Goal: Complete application form

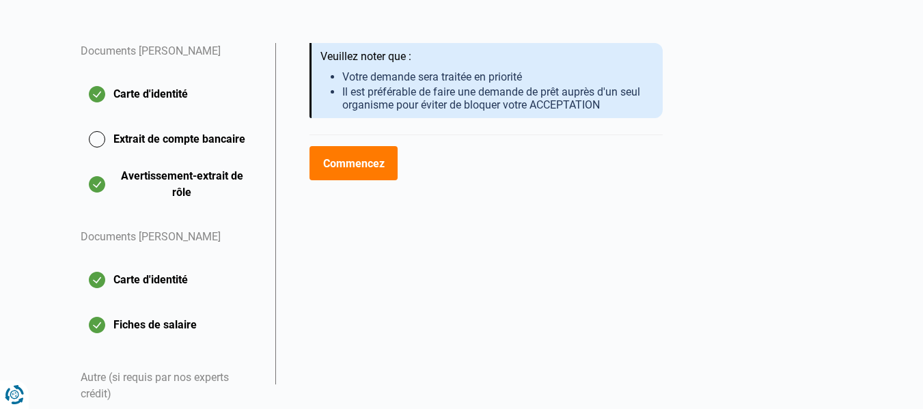
scroll to position [336, 0]
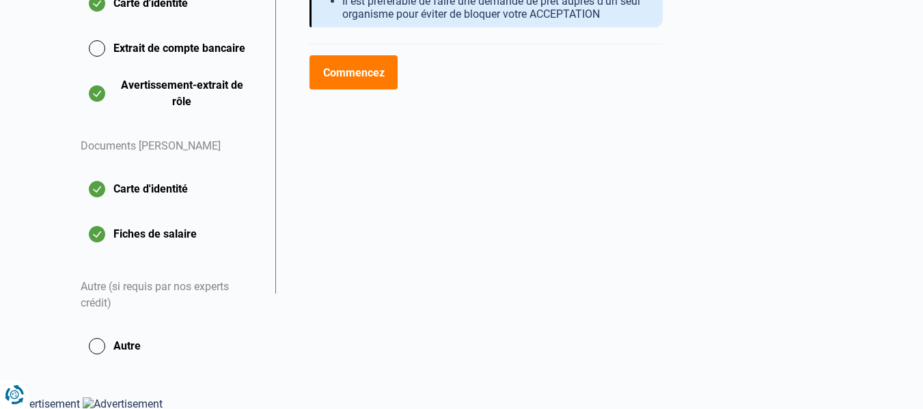
click at [346, 66] on button "Commencez" at bounding box center [353, 72] width 88 height 34
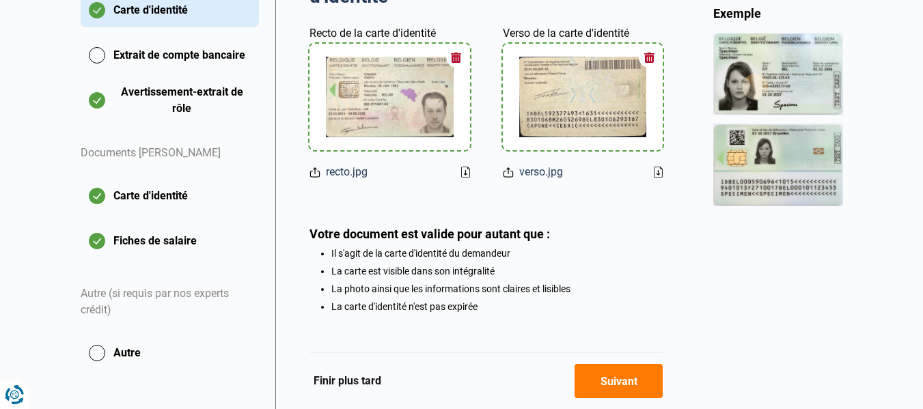
scroll to position [385, 0]
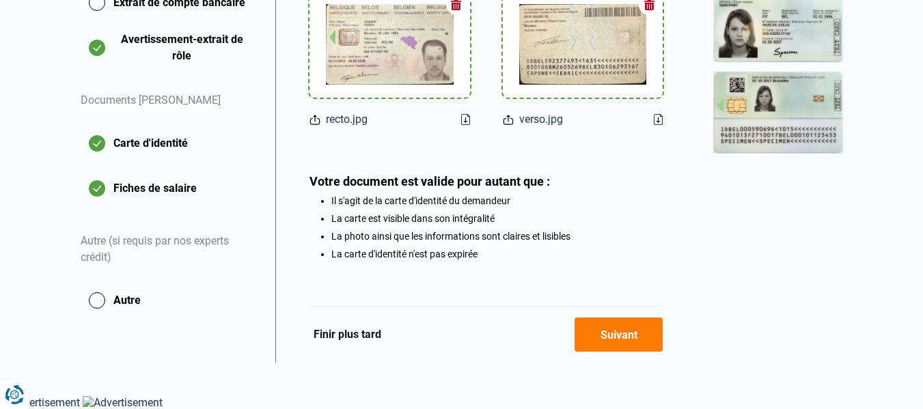
drag, startPoint x: 645, startPoint y: 330, endPoint x: 654, endPoint y: 327, distance: 9.3
click at [647, 329] on button "Suivant" at bounding box center [618, 335] width 88 height 34
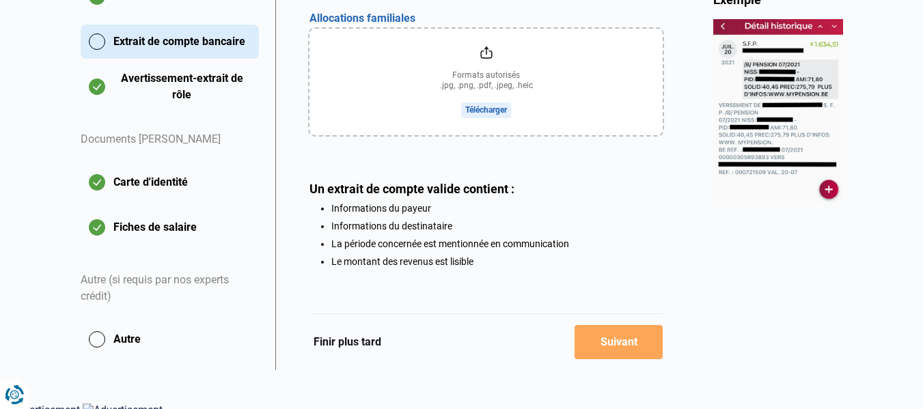
scroll to position [353, 0]
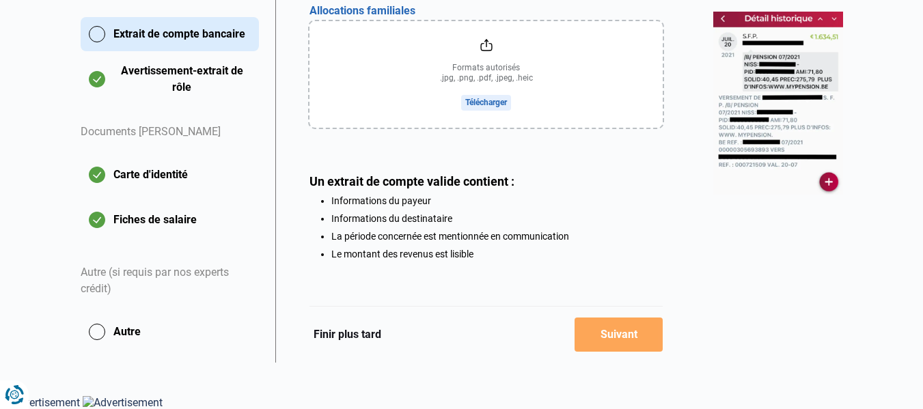
click at [668, 242] on div "Téléchargez le dernier extrait de compte des allocations familiales Aperçu des …" at bounding box center [485, 150] width 421 height 425
click at [326, 342] on button "Finir plus tard" at bounding box center [347, 335] width 76 height 18
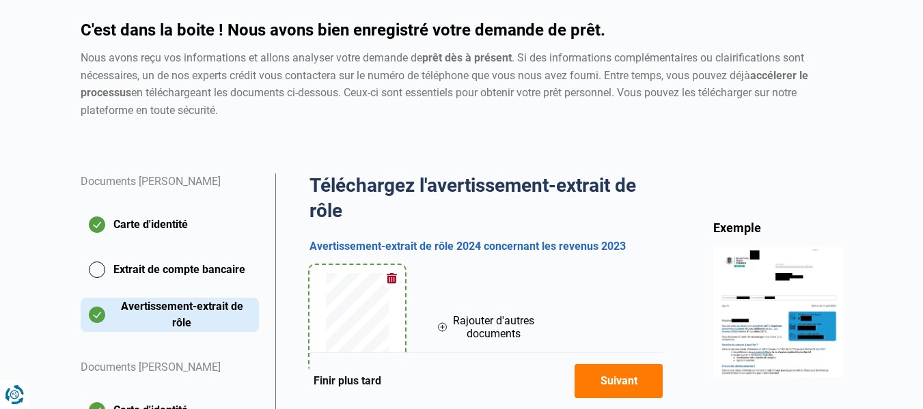
scroll to position [273, 0]
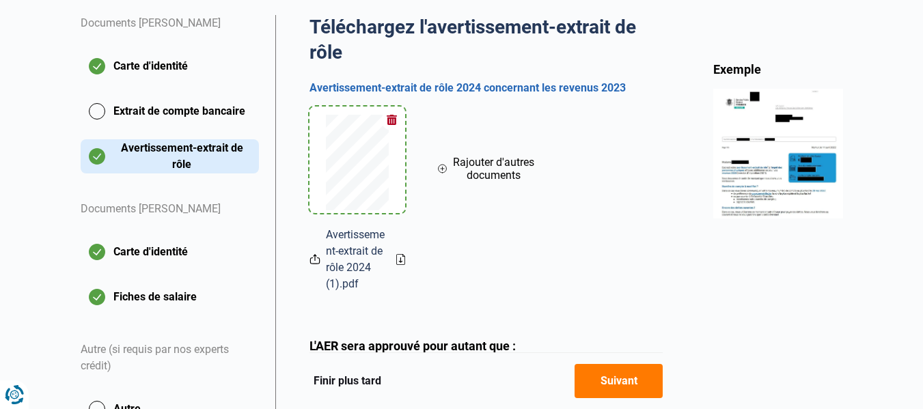
click at [620, 375] on button "Suivant" at bounding box center [618, 381] width 88 height 34
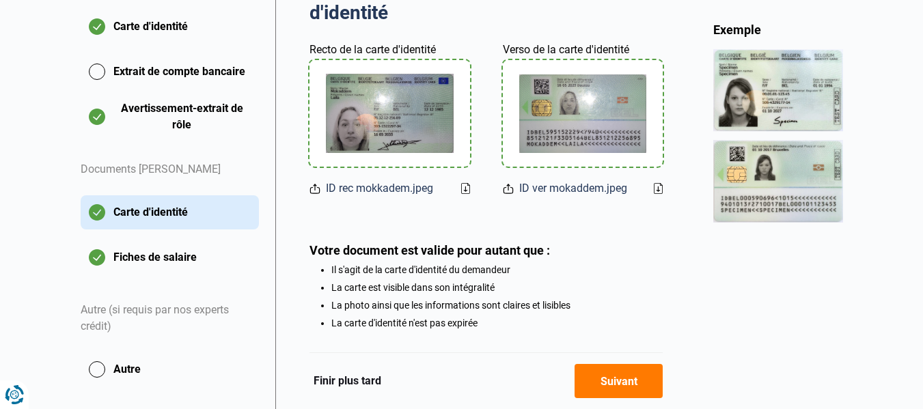
scroll to position [342, 0]
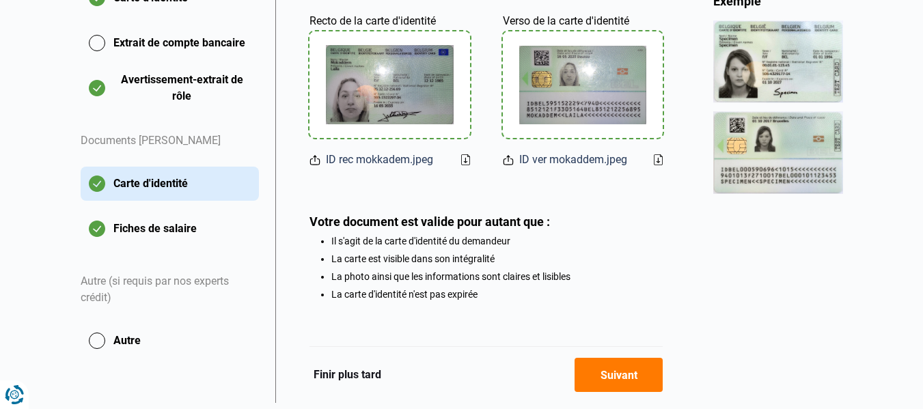
drag, startPoint x: 636, startPoint y: 385, endPoint x: 644, endPoint y: 376, distance: 12.1
click at [639, 383] on button "Suivant" at bounding box center [618, 375] width 88 height 34
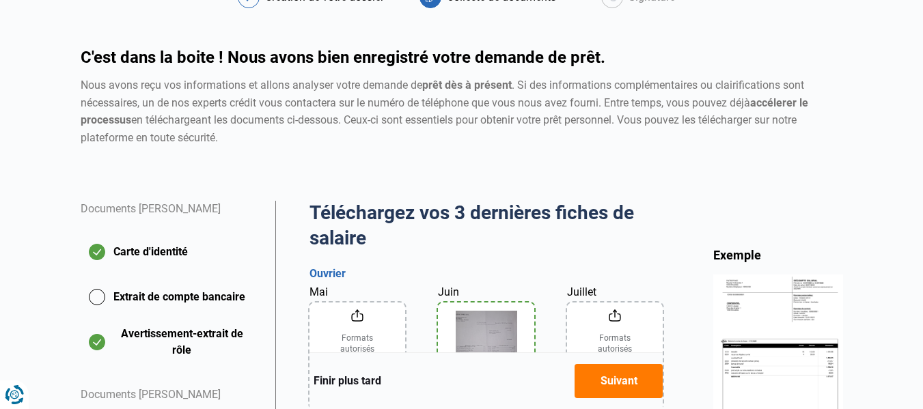
scroll to position [273, 0]
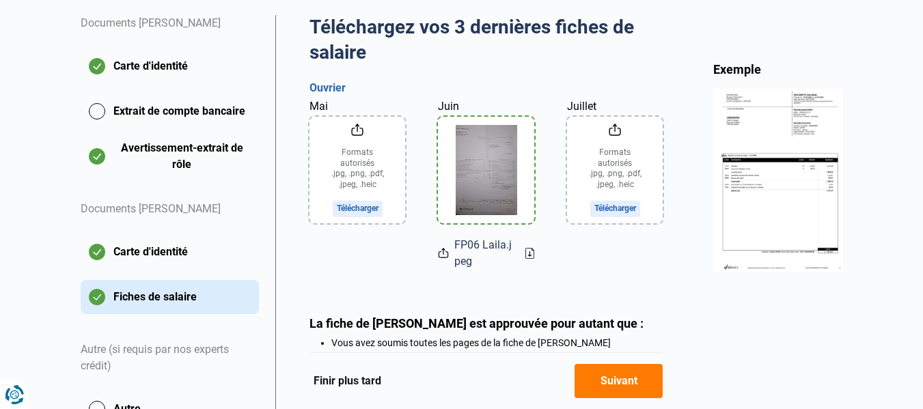
click at [354, 173] on input "Mai" at bounding box center [357, 170] width 96 height 107
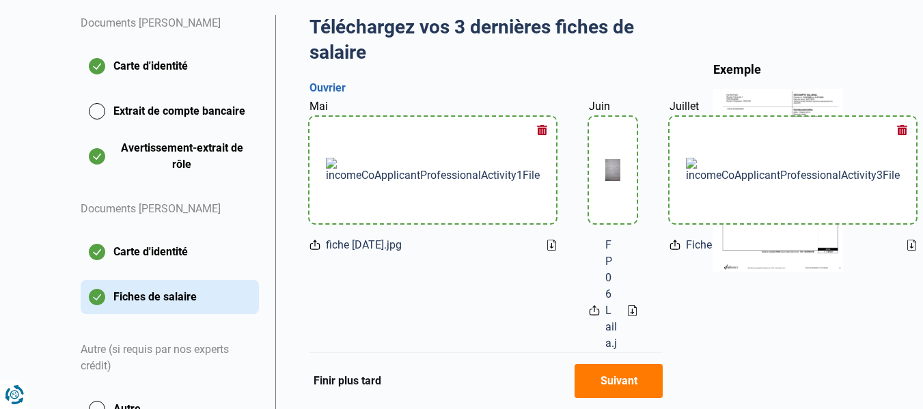
click at [626, 376] on button "Suivant" at bounding box center [618, 381] width 88 height 34
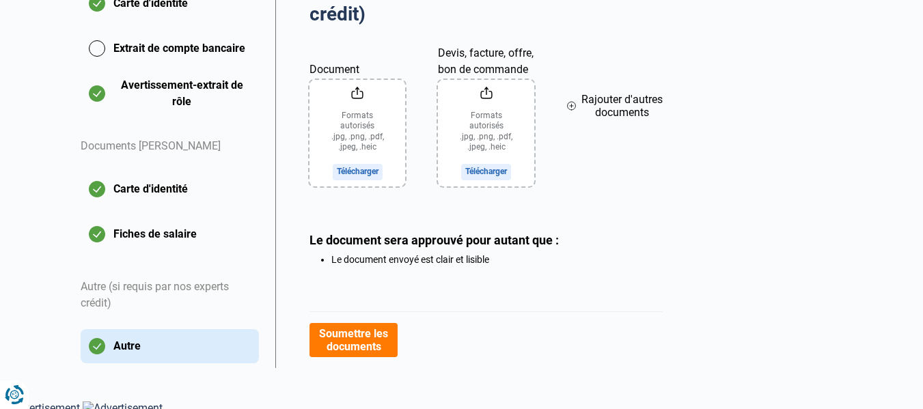
scroll to position [342, 0]
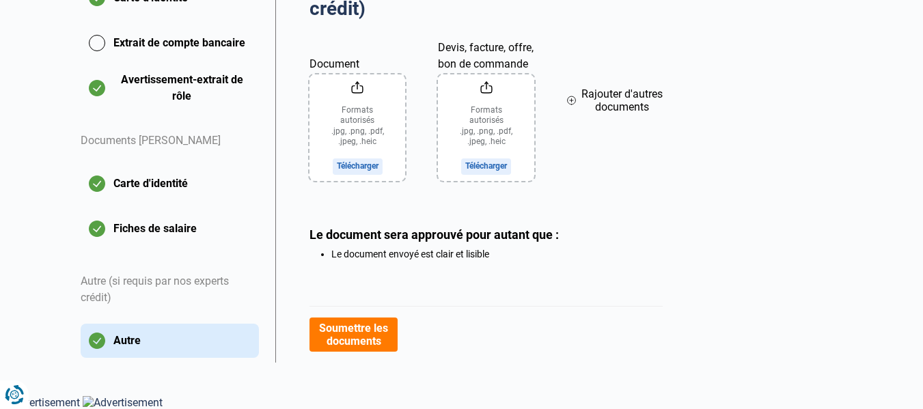
click at [348, 334] on button "Soumettre les documents" at bounding box center [353, 335] width 88 height 34
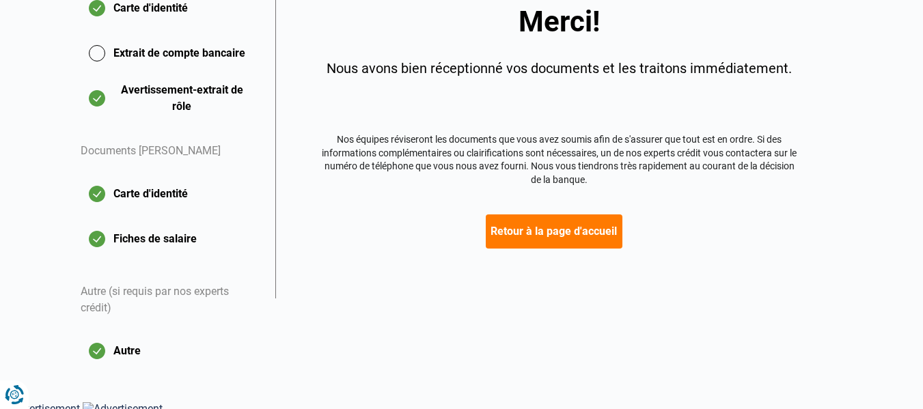
scroll to position [336, 0]
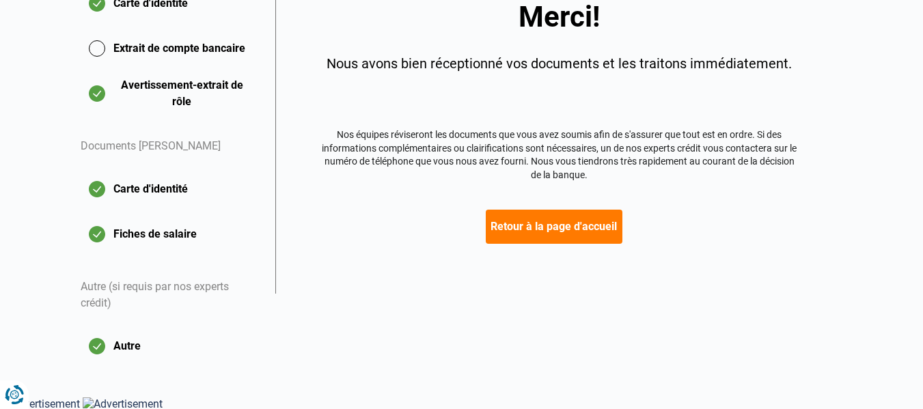
click at [570, 227] on button "Retour à la page d'accueil" at bounding box center [554, 227] width 137 height 34
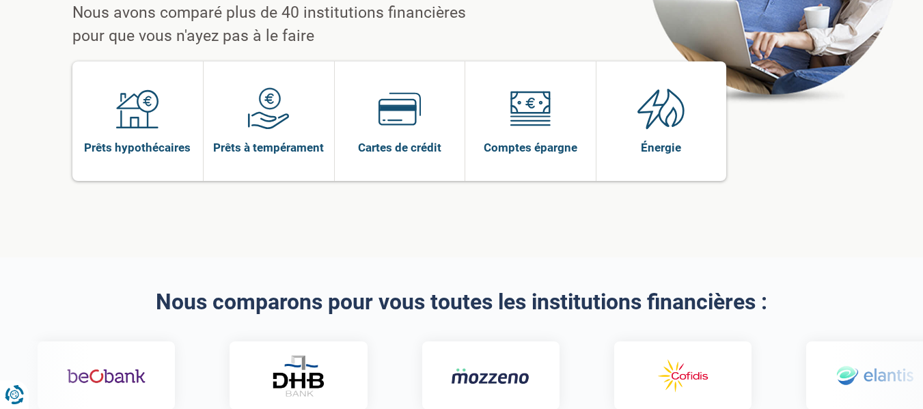
scroll to position [205, 0]
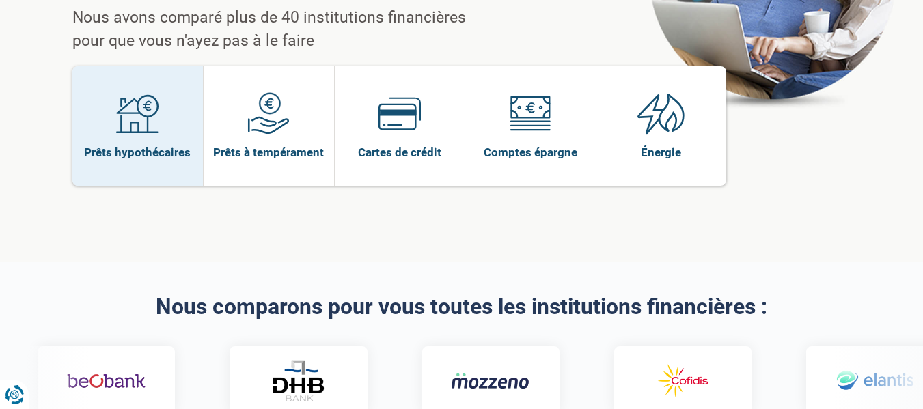
drag, startPoint x: 137, startPoint y: 88, endPoint x: 145, endPoint y: 82, distance: 9.7
click at [137, 92] on img at bounding box center [137, 113] width 42 height 42
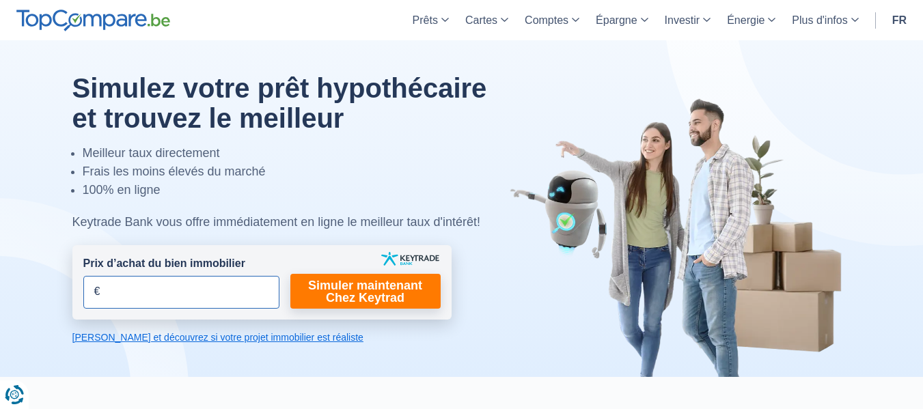
click at [173, 298] on input "Prix d’achat du bien immobilier" at bounding box center [181, 292] width 196 height 33
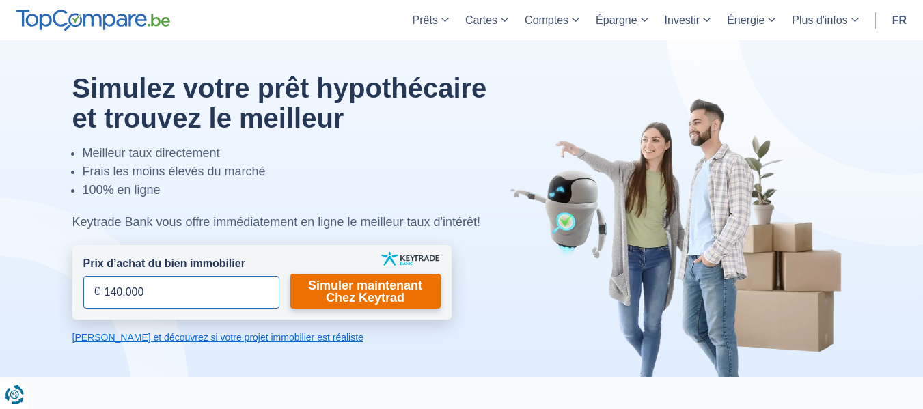
type input "140.000"
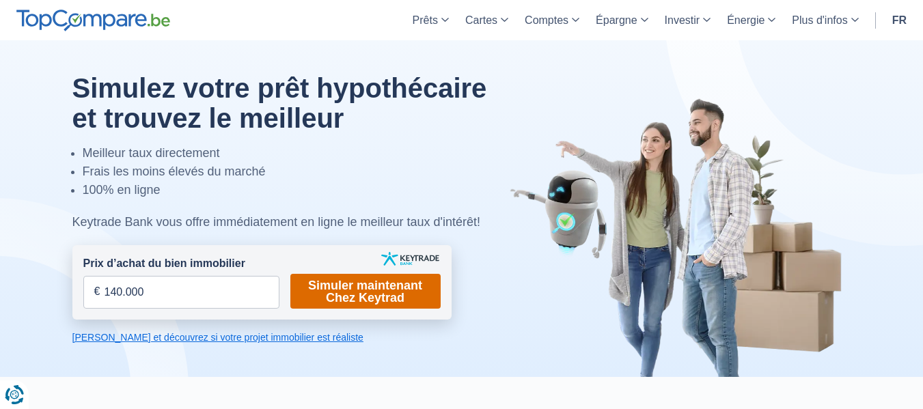
click at [390, 286] on link "Simuler maintenant Chez Keytrad" at bounding box center [365, 291] width 150 height 35
click at [391, 290] on link "Simuler maintenant Chez Keytrad" at bounding box center [365, 291] width 150 height 35
click at [342, 287] on link "Simuler maintenant Chez Keytrad" at bounding box center [365, 291] width 150 height 35
click at [358, 283] on link "Simuler maintenant Chez Keytrad" at bounding box center [365, 291] width 150 height 35
click at [358, 285] on link "Simuler maintenant Chez Keytrad" at bounding box center [365, 291] width 150 height 35
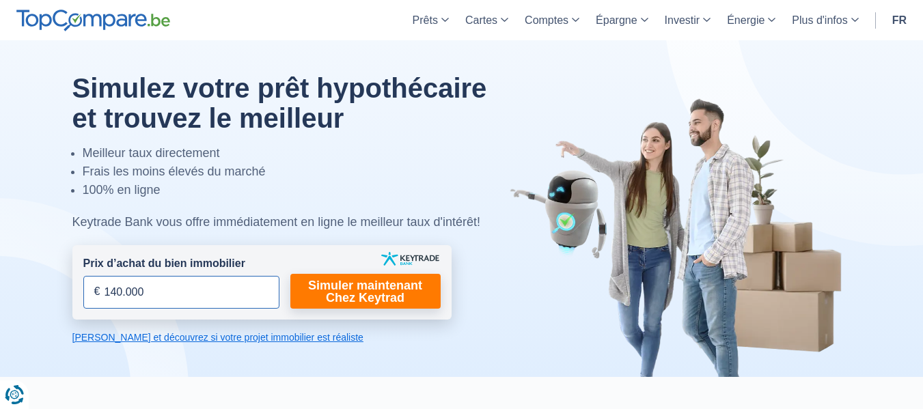
click at [229, 288] on input "140.000" at bounding box center [181, 292] width 196 height 33
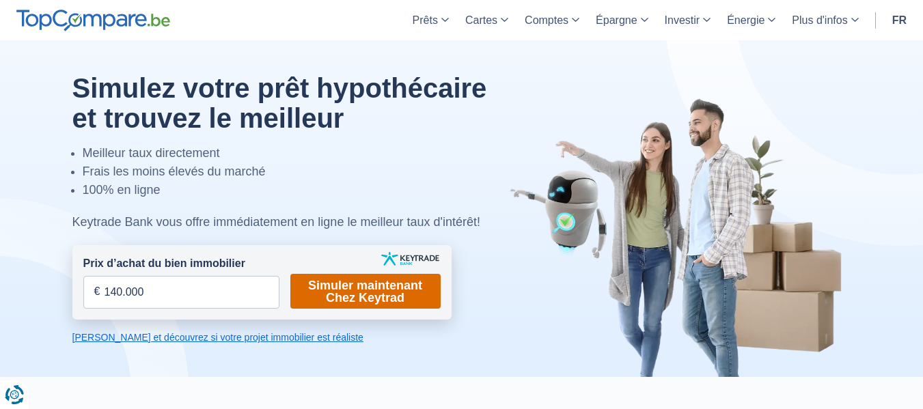
click at [394, 298] on link "Simuler maintenant Chez Keytrad" at bounding box center [365, 291] width 150 height 35
click at [530, 286] on img at bounding box center [681, 237] width 342 height 280
drag, startPoint x: 255, startPoint y: 343, endPoint x: 274, endPoint y: 341, distance: 19.2
click at [255, 343] on link "[PERSON_NAME] et découvrez si votre projet immobilier est réaliste" at bounding box center [261, 338] width 379 height 14
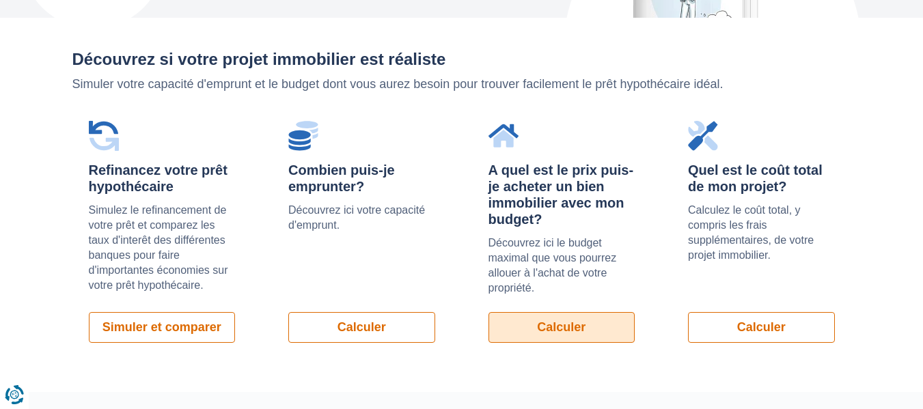
scroll to position [969, 0]
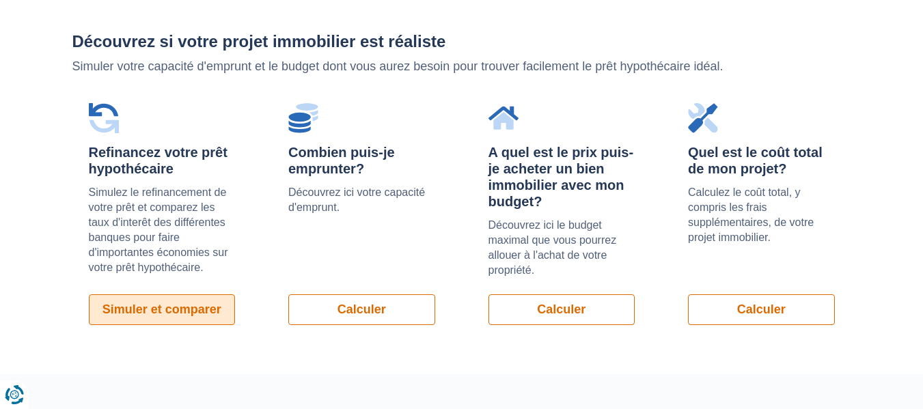
click at [162, 315] on link "Simuler et comparer" at bounding box center [162, 309] width 147 height 31
